Goal: Find specific page/section: Find specific page/section

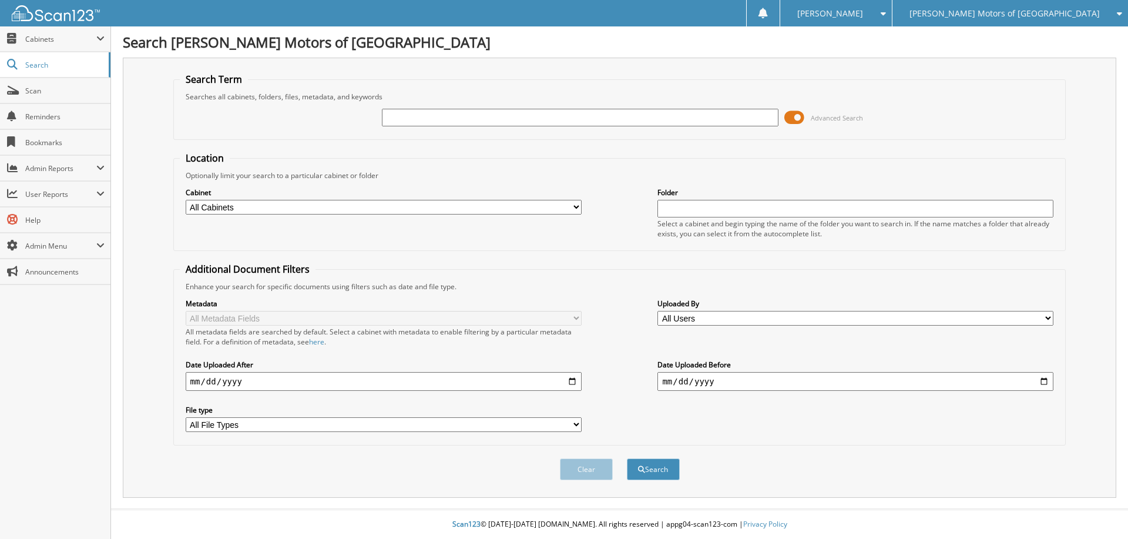
click at [450, 120] on input "text" at bounding box center [580, 118] width 396 height 18
type input "H341240"
click at [627, 458] on button "Search" at bounding box center [653, 469] width 53 height 22
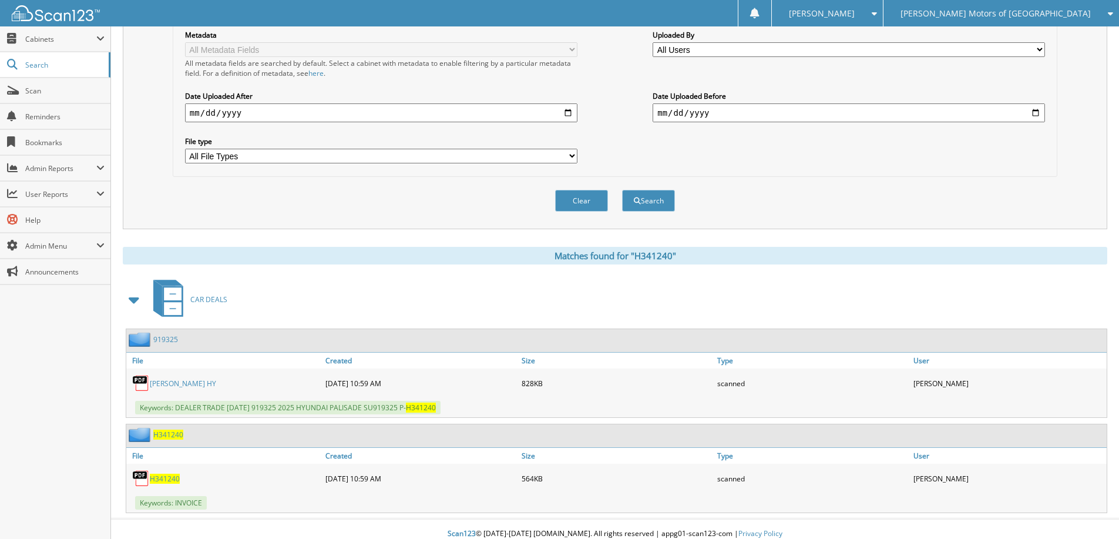
scroll to position [278, 0]
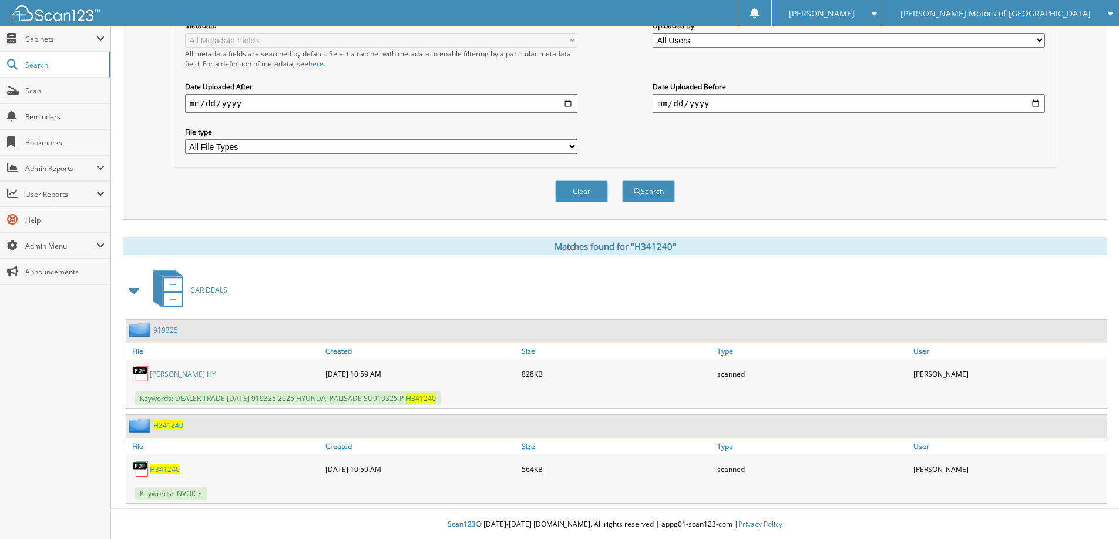
click at [161, 425] on span "H341240" at bounding box center [168, 425] width 30 height 10
